Goal: Navigation & Orientation: Find specific page/section

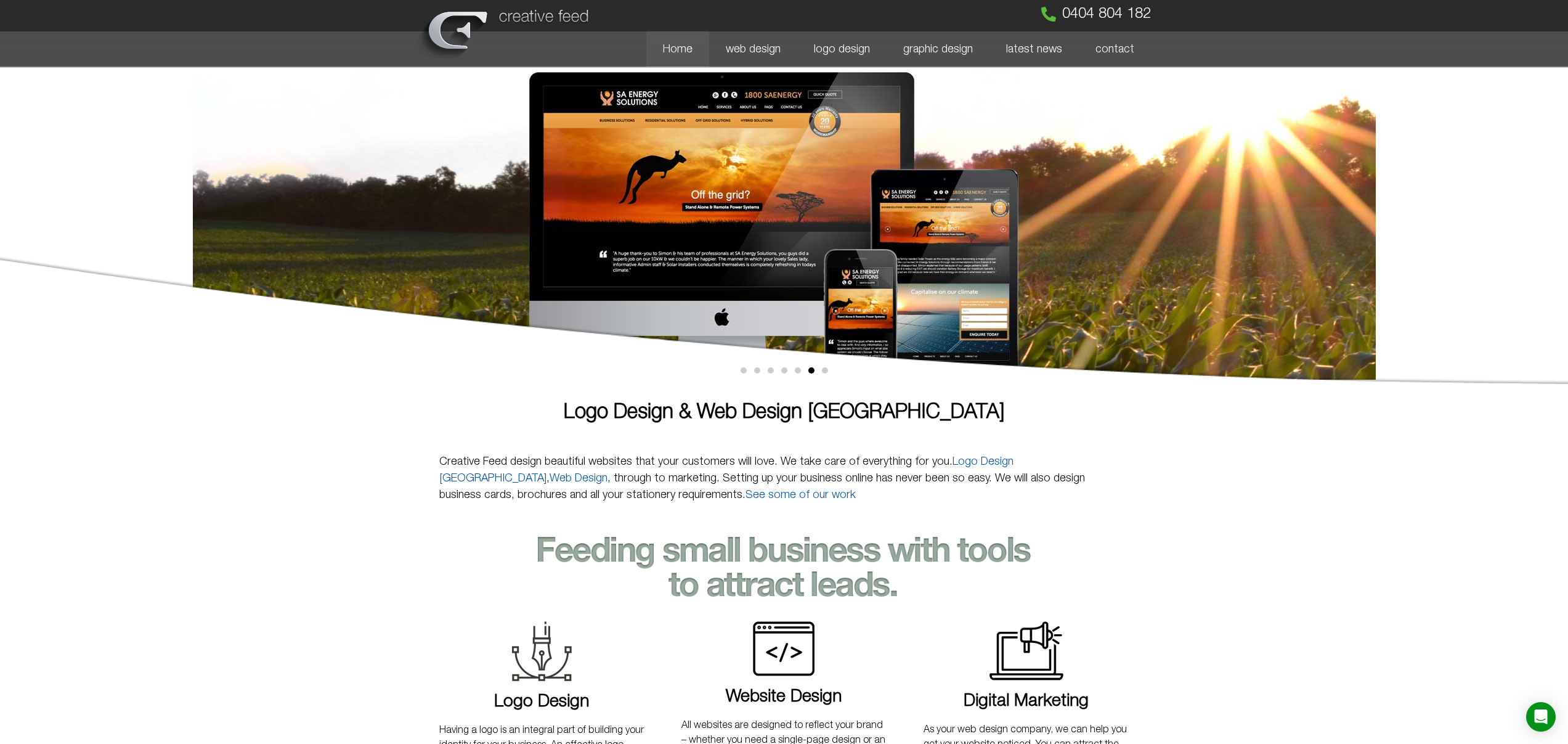
click at [981, 594] on img at bounding box center [784, 566] width 493 height 59
click at [1044, 668] on img at bounding box center [1026, 650] width 74 height 59
click at [1021, 658] on img at bounding box center [1026, 650] width 74 height 59
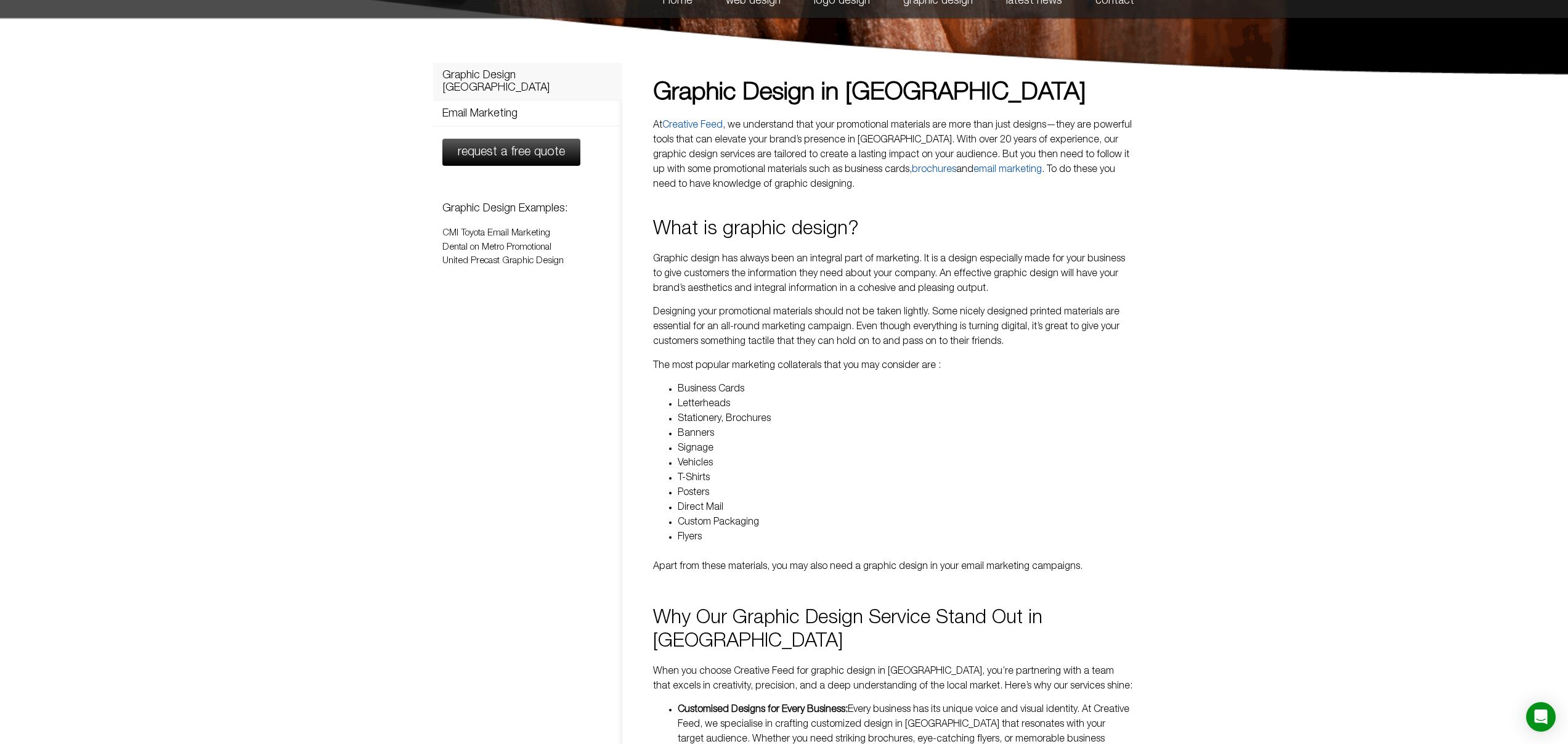
scroll to position [50, 0]
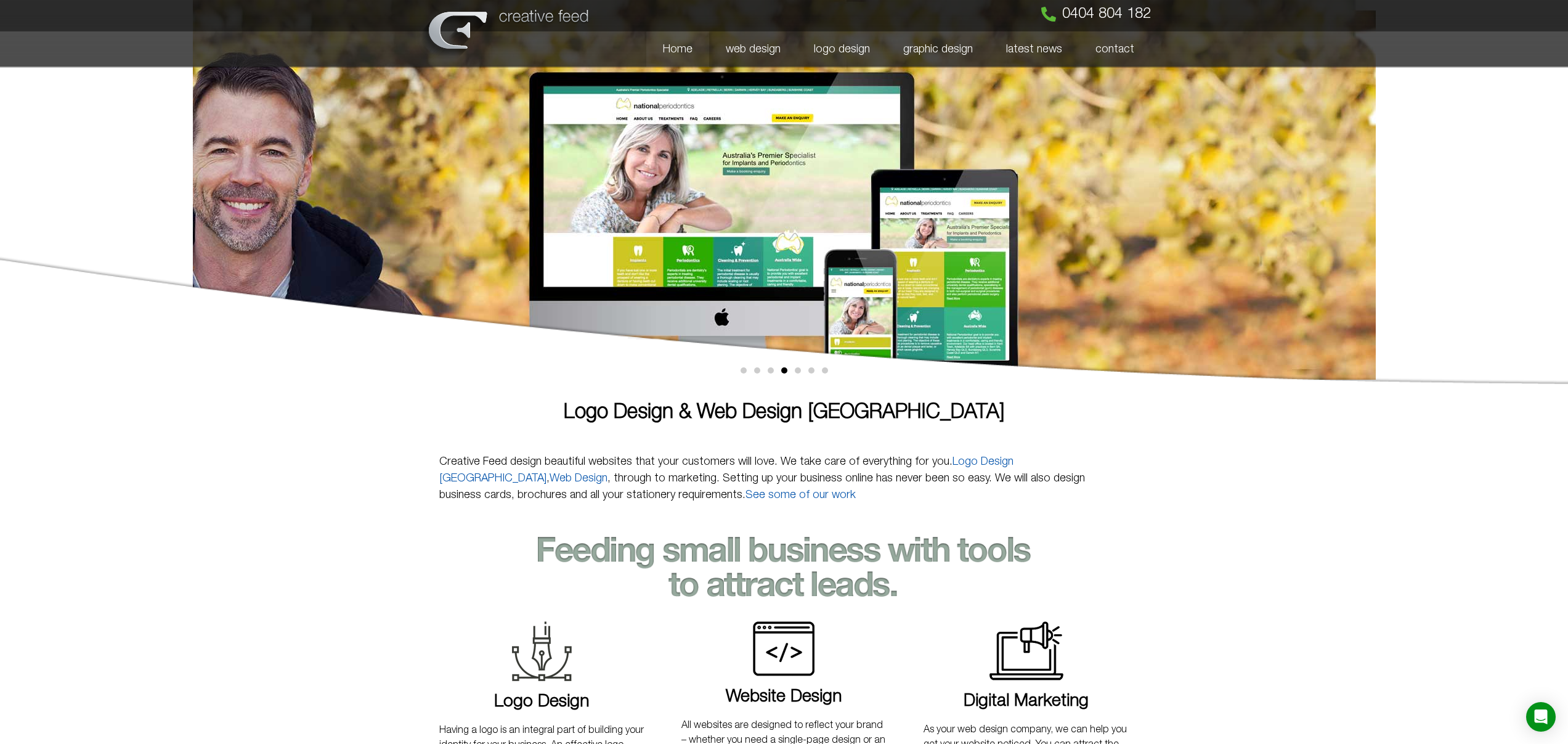
click at [424, 28] on img at bounding box center [505, 29] width 179 height 59
